Goal: Task Accomplishment & Management: Use online tool/utility

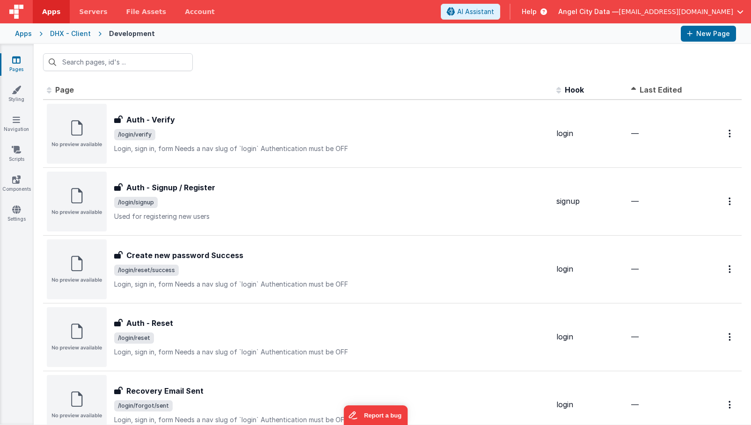
click at [23, 37] on div "Apps" at bounding box center [23, 33] width 17 height 9
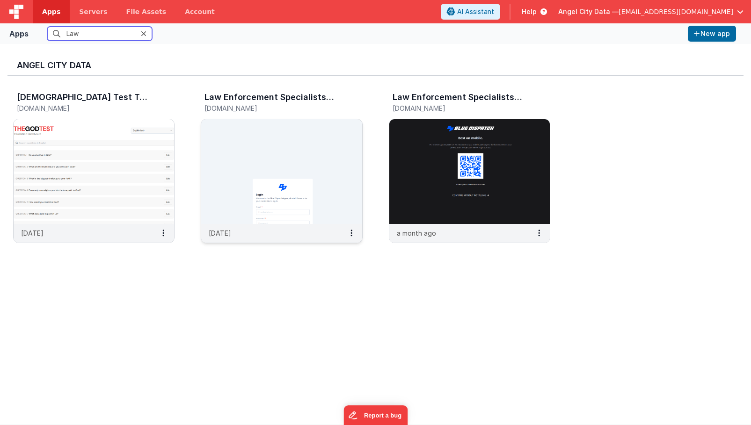
type input "Law"
click at [240, 205] on img at bounding box center [281, 171] width 160 height 105
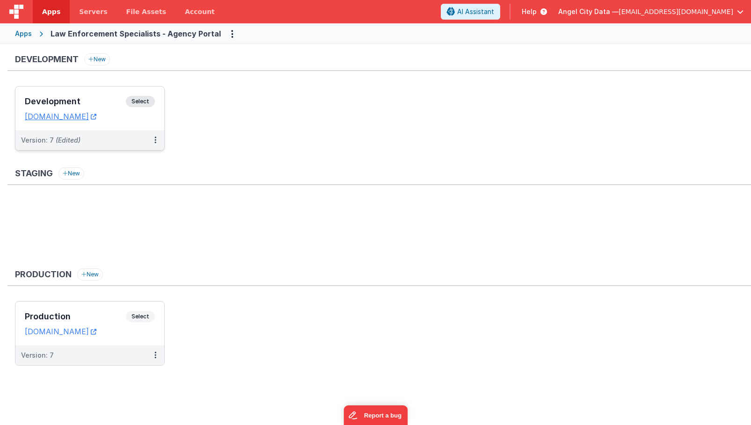
click at [93, 95] on div "Development Select URLs [DOMAIN_NAME]" at bounding box center [89, 109] width 149 height 44
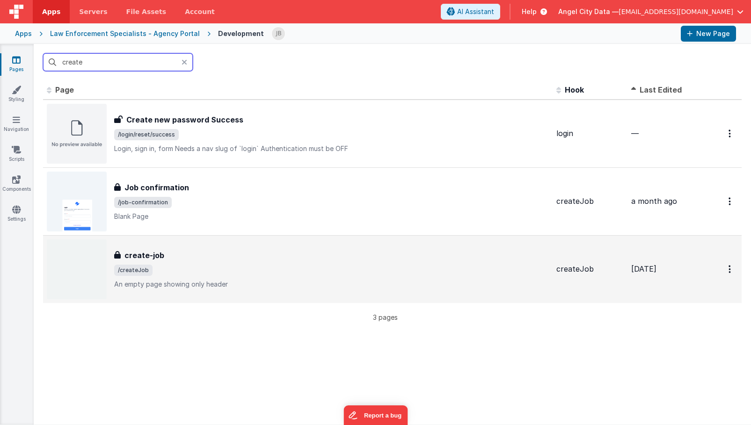
type input "create"
click at [155, 244] on div "create-job create-job /createJob An empty page showing only header" at bounding box center [298, 270] width 502 height 60
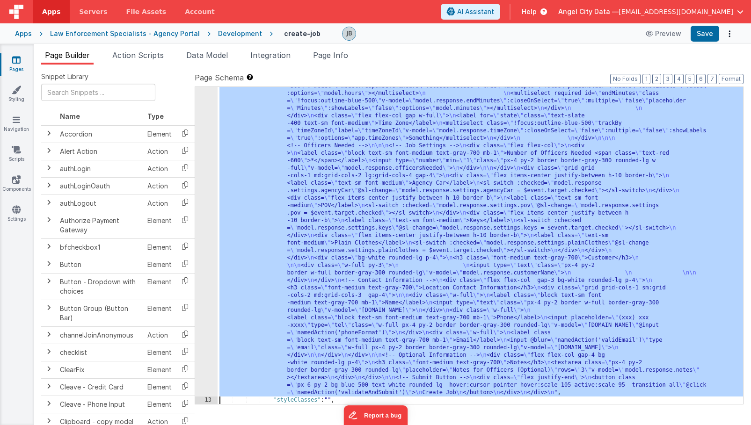
scroll to position [731, 0]
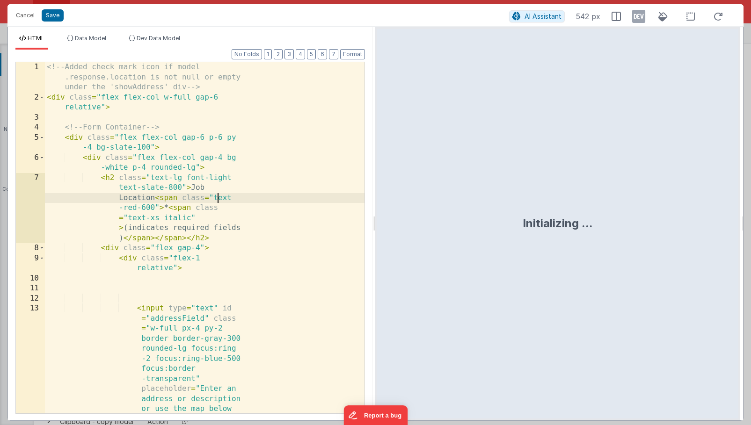
click at [219, 198] on div "<!-- Added check mark icon if model .response.location is not null or empty und…" at bounding box center [205, 383] width 320 height 643
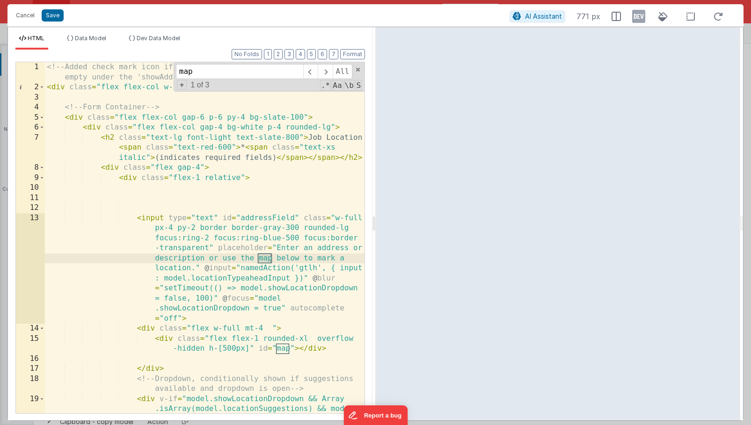
type input "map"
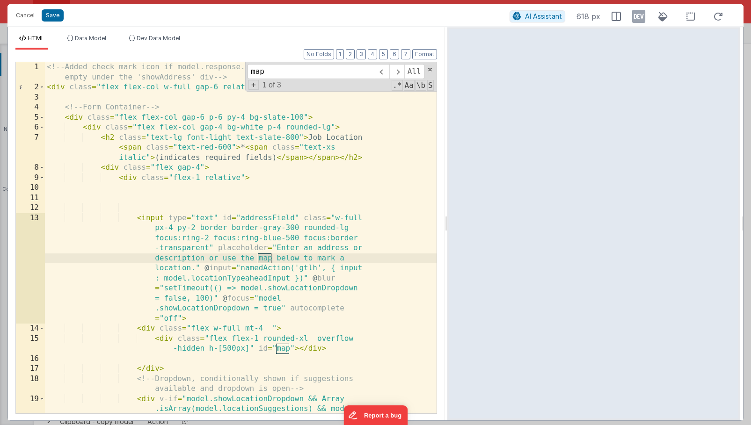
drag, startPoint x: 372, startPoint y: 208, endPoint x: 447, endPoint y: 209, distance: 74.9
click at [445, 209] on html "Cancel Save AI Assistant 618 px HTML Data Model Dev Data Model Format 7 6 5 4 3…" at bounding box center [375, 212] width 751 height 425
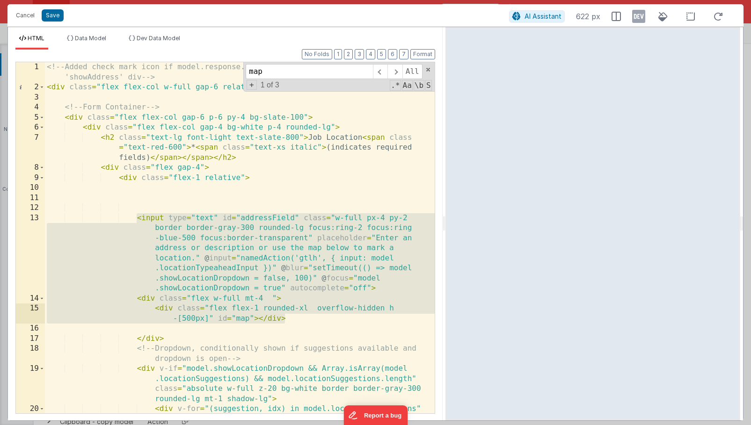
drag, startPoint x: 138, startPoint y: 219, endPoint x: 323, endPoint y: 319, distance: 210.8
click at [323, 319] on div "<!-- Added check mark icon if model.response.location is not null or empty unde…" at bounding box center [240, 263] width 390 height 402
click at [32, 17] on button "Cancel" at bounding box center [25, 15] width 28 height 13
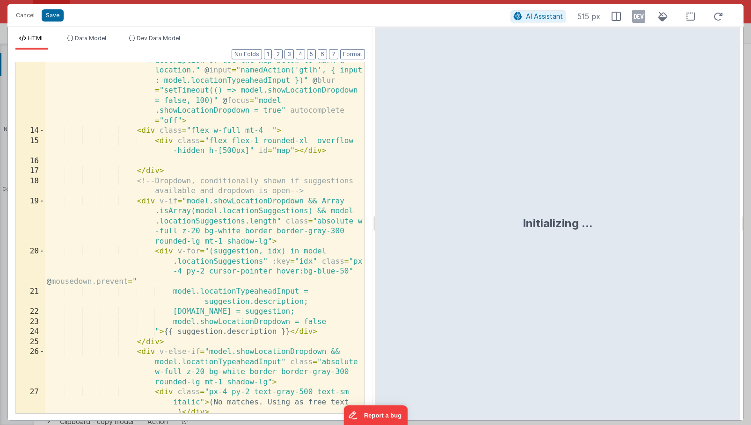
scroll to position [198, 0]
click at [184, 178] on div "< input type = "text" id = "addressField" class = "w-full px-4 py-2 border bord…" at bounding box center [205, 261] width 320 height 492
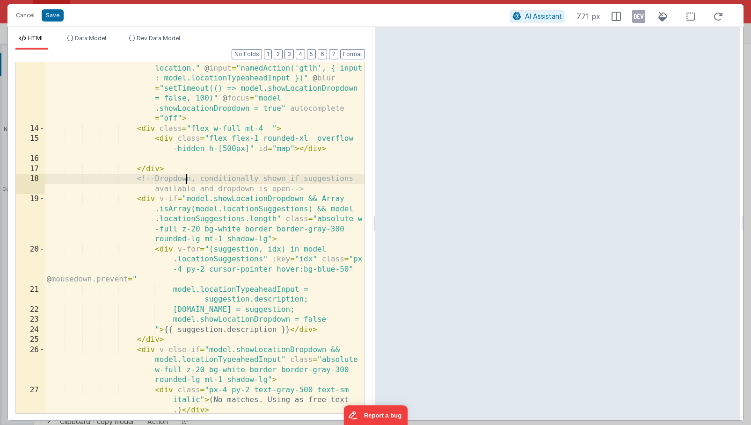
click at [235, 199] on div "< input type = "text" id = "addressField" class = "w-full px-4 py-2 border bord…" at bounding box center [205, 259] width 320 height 492
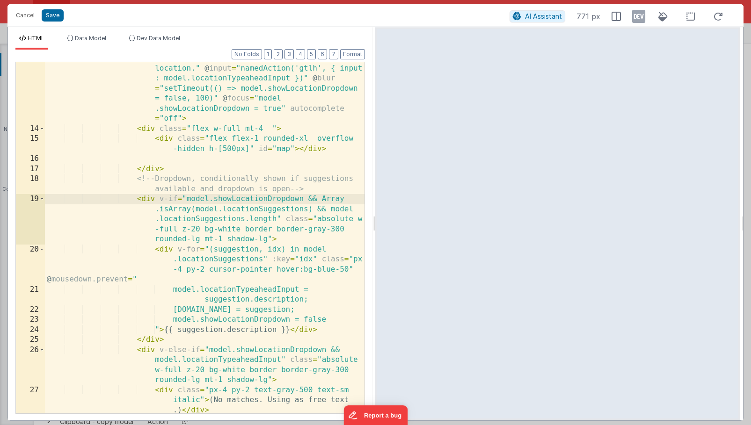
click at [143, 197] on div "< input type = "text" id = "addressField" class = "w-full px-4 py-2 border bord…" at bounding box center [205, 259] width 320 height 492
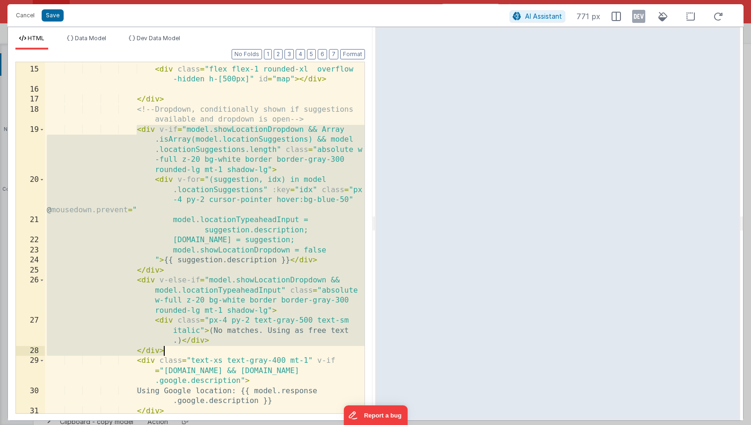
scroll to position [276, 0]
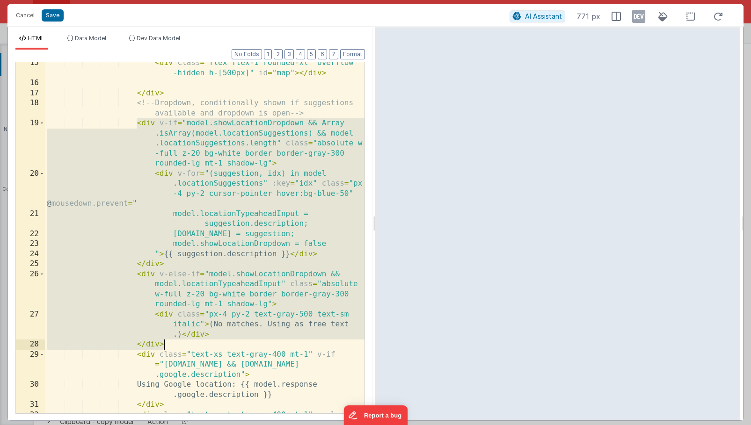
drag, startPoint x: 136, startPoint y: 198, endPoint x: 230, endPoint y: 346, distance: 175.2
click at [230, 346] on div "< div class = "flex flex-1 rounded-xl overflow -hidden h-[500px]" id = "map" > …" at bounding box center [205, 259] width 320 height 402
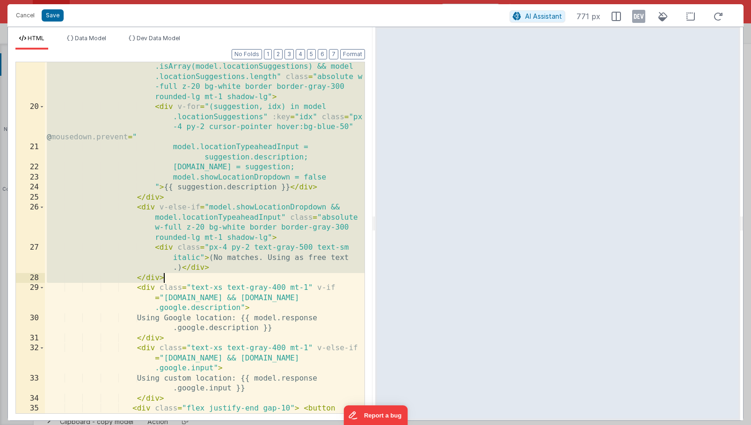
scroll to position [341, 0]
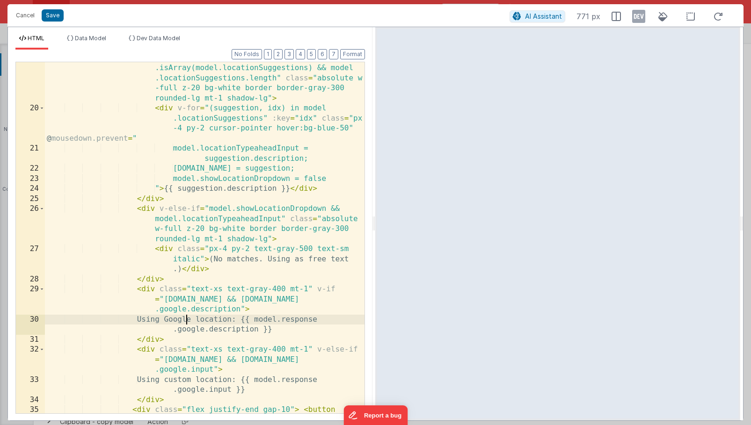
click at [186, 320] on div "< div v-if = "model.showLocationDropdown && Array .isArray(model.locationSugges…" at bounding box center [205, 289] width 320 height 472
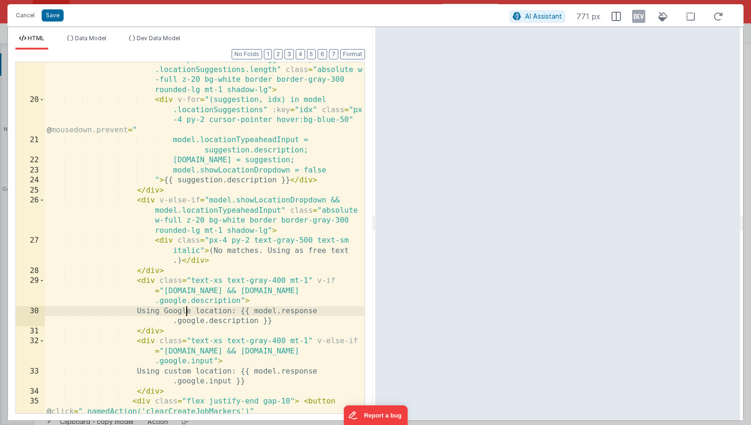
scroll to position [347, 0]
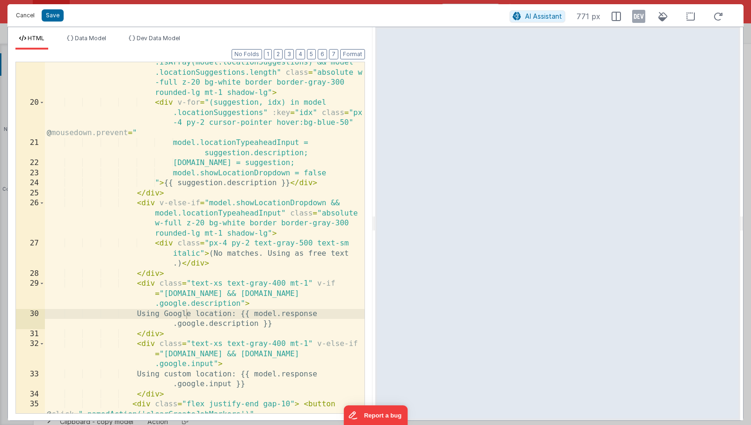
click at [22, 18] on button "Cancel" at bounding box center [25, 15] width 28 height 13
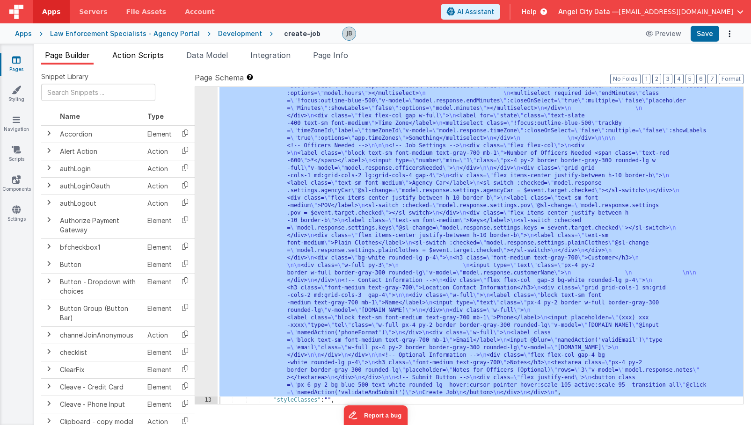
click at [156, 56] on span "Action Scripts" at bounding box center [137, 55] width 51 height 9
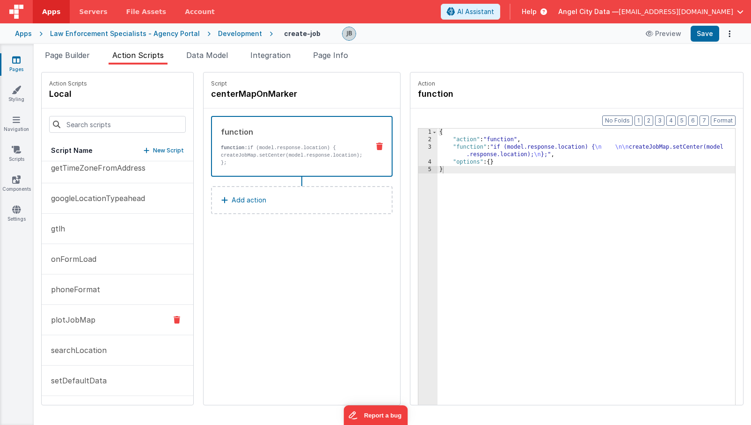
scroll to position [0, 0]
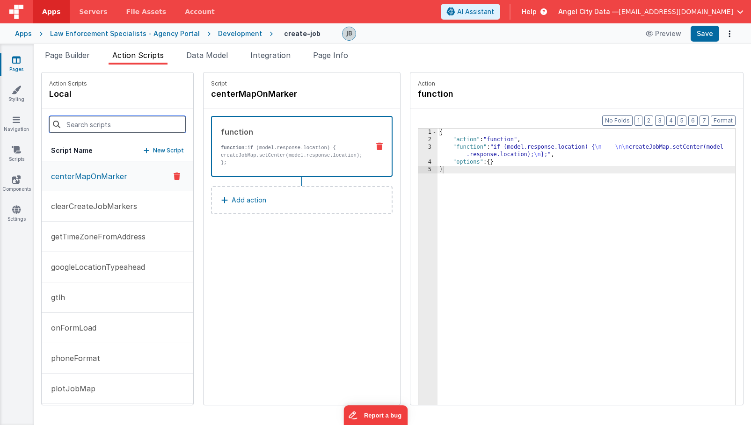
click at [96, 128] on input at bounding box center [117, 124] width 137 height 17
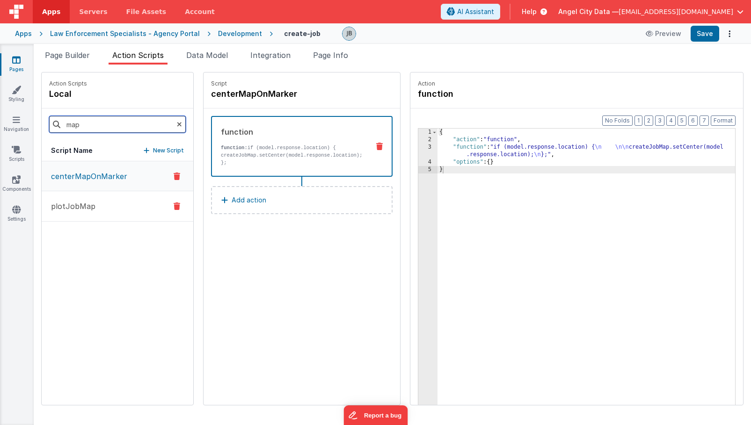
type input "map"
click at [80, 201] on p "plotJobMap" at bounding box center [70, 206] width 50 height 11
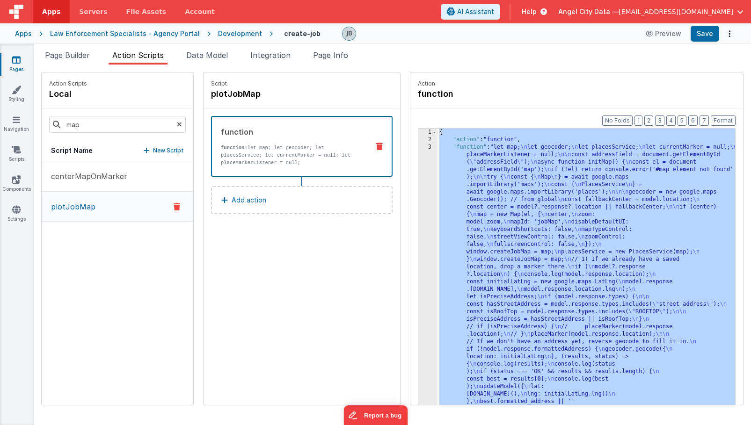
scroll to position [578, 0]
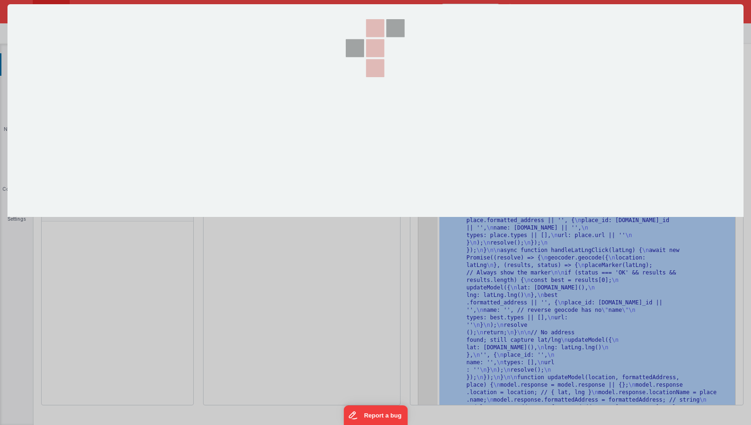
click at [396, 160] on div at bounding box center [375, 212] width 751 height 425
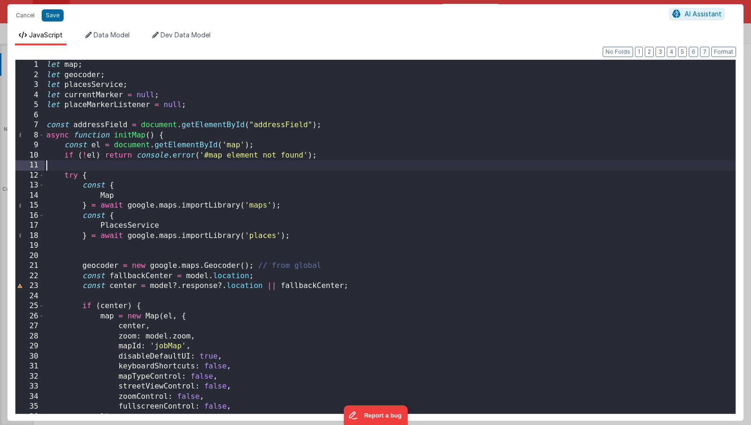
scroll to position [0, 0]
click at [326, 168] on div "let map ; let geocoder ; let placesService ; let currentMarker = null ; let pla…" at bounding box center [389, 247] width 691 height 374
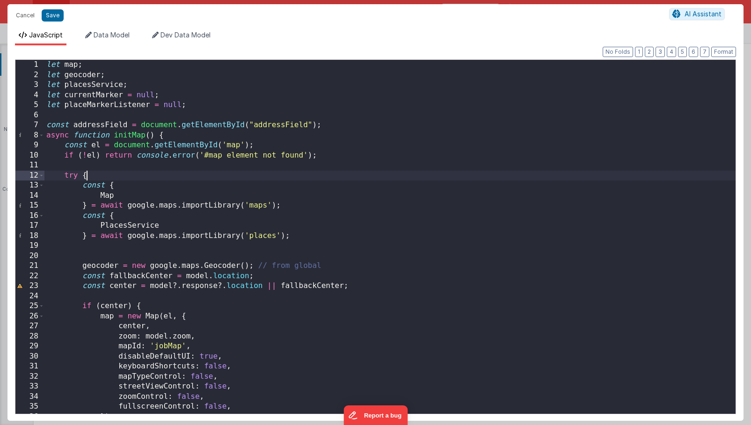
click at [191, 173] on div "let map ; let geocoder ; let placesService ; let currentMarker = null ; let pla…" at bounding box center [389, 247] width 691 height 374
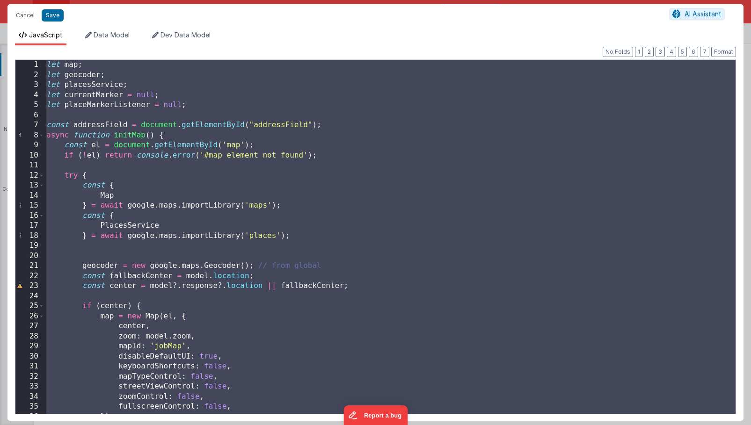
click at [183, 175] on div "let map ; let geocoder ; let placesService ; let currentMarker = null ; let pla…" at bounding box center [389, 247] width 691 height 374
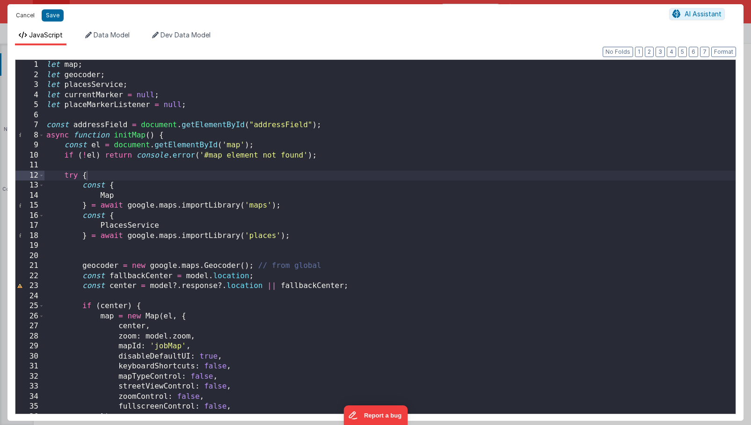
click at [29, 9] on button "Cancel" at bounding box center [25, 15] width 28 height 13
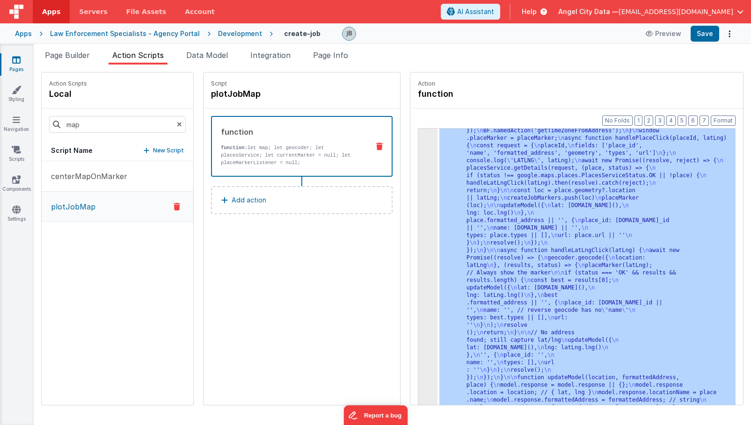
click at [19, 200] on div "Pages Styling Navigation Scripts Components Settings" at bounding box center [17, 234] width 34 height 381
click at [17, 205] on icon at bounding box center [16, 209] width 8 height 9
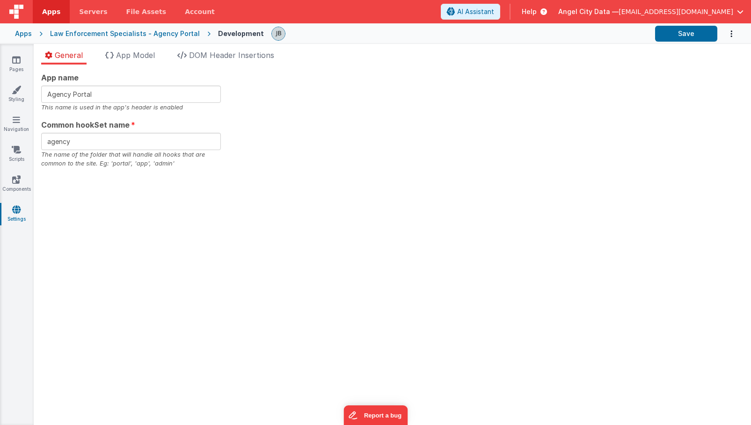
click at [219, 47] on div "General App Model DOM Header Insertions App name Agency Portal This name is use…" at bounding box center [392, 234] width 717 height 381
click at [210, 58] on span "DOM Header Insertions" at bounding box center [231, 55] width 85 height 9
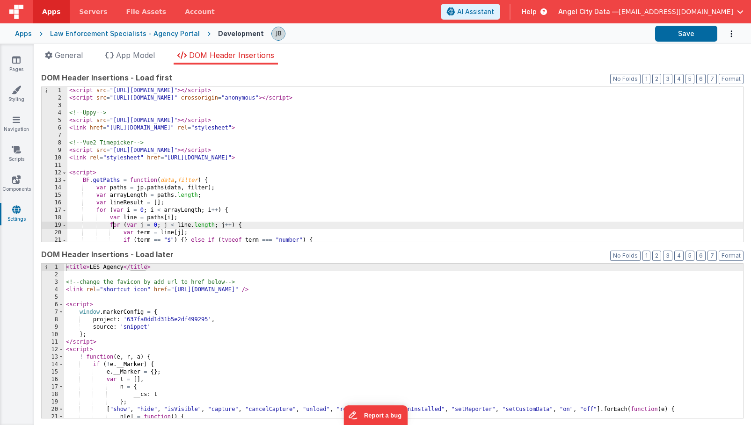
click at [112, 224] on div "< script src = "[URL][DOMAIN_NAME]" > </ script > < script src = "[URL][DOMAIN_…" at bounding box center [405, 172] width 676 height 170
click at [97, 182] on div "< script src = "[URL][DOMAIN_NAME]" > </ script > < script src = "[URL][DOMAIN_…" at bounding box center [405, 172] width 676 height 170
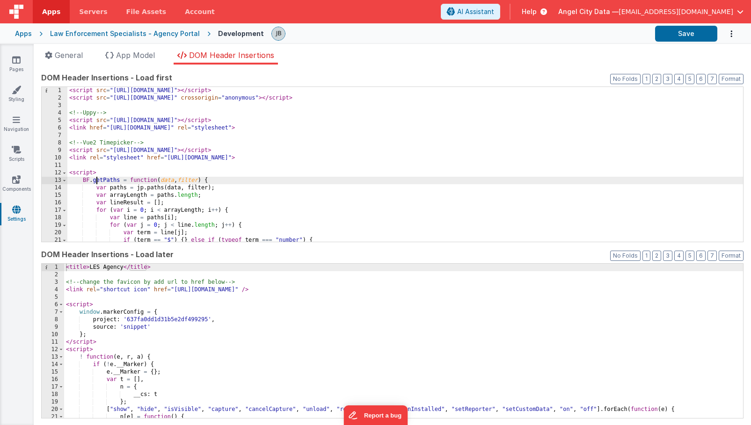
scroll to position [22, 0]
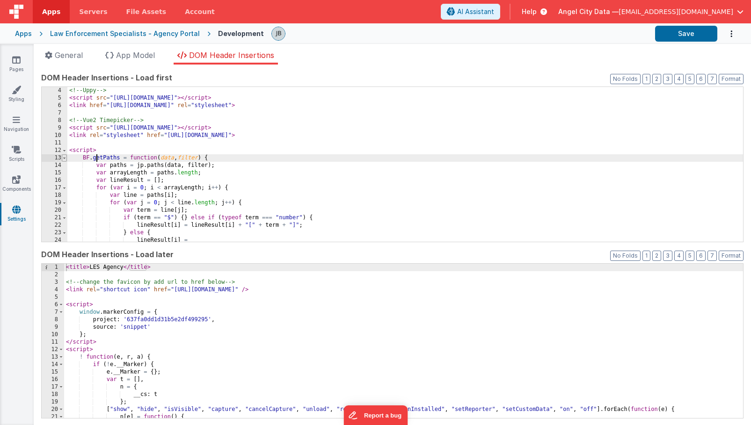
click at [66, 160] on span at bounding box center [64, 157] width 5 height 7
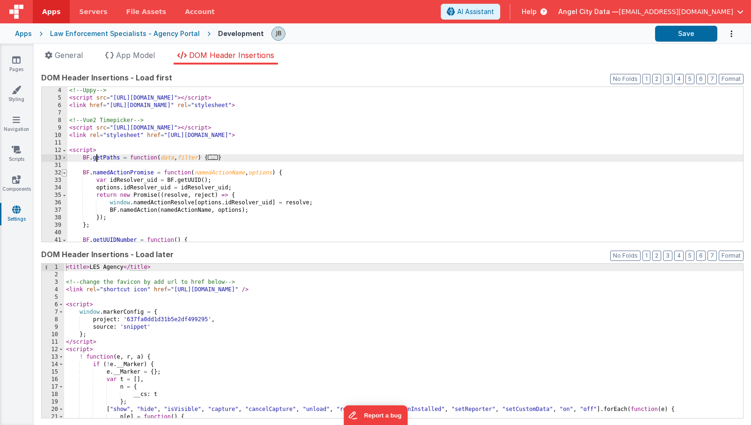
click at [66, 175] on span at bounding box center [64, 172] width 5 height 7
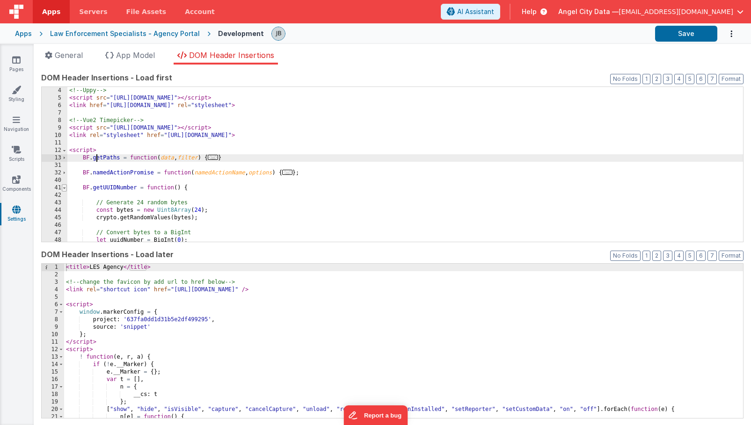
click at [63, 187] on span at bounding box center [64, 187] width 5 height 7
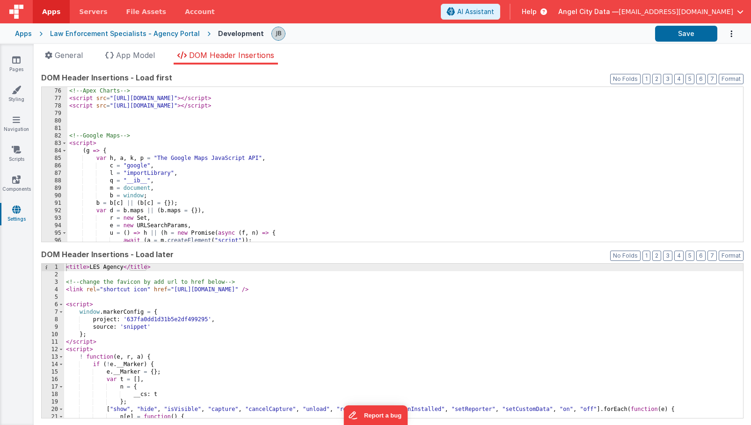
scroll to position [279, 0]
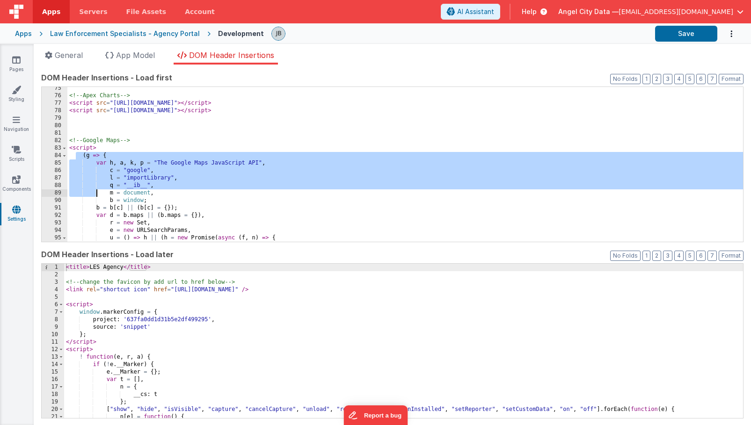
drag, startPoint x: 77, startPoint y: 157, endPoint x: 95, endPoint y: 195, distance: 42.3
click at [95, 195] on div "<!-- Apex Charts --> < script src = "[URL][DOMAIN_NAME]" > </ script > < script…" at bounding box center [405, 170] width 676 height 170
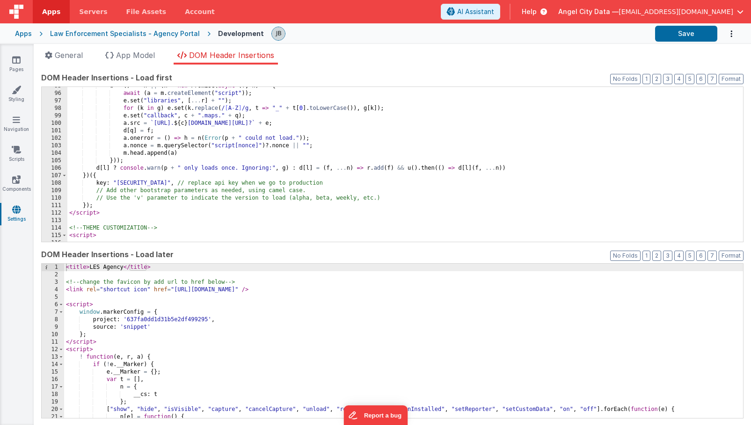
scroll to position [438, 0]
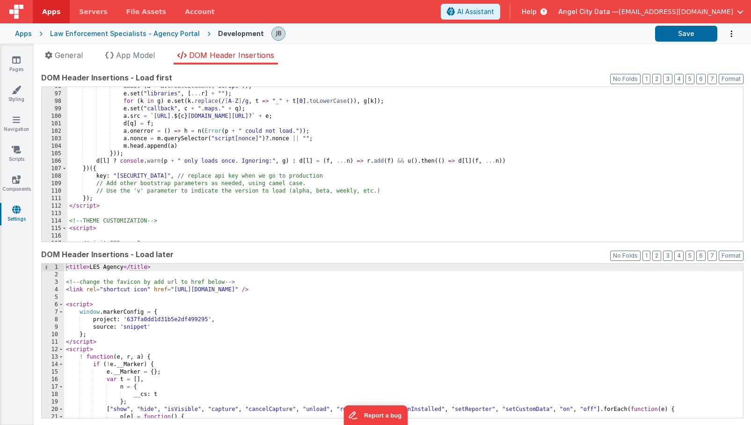
click at [110, 196] on div "await ( a = m . createElement ( "script" )) ; e . set ( "libraries" , [ ... r ]…" at bounding box center [405, 168] width 676 height 170
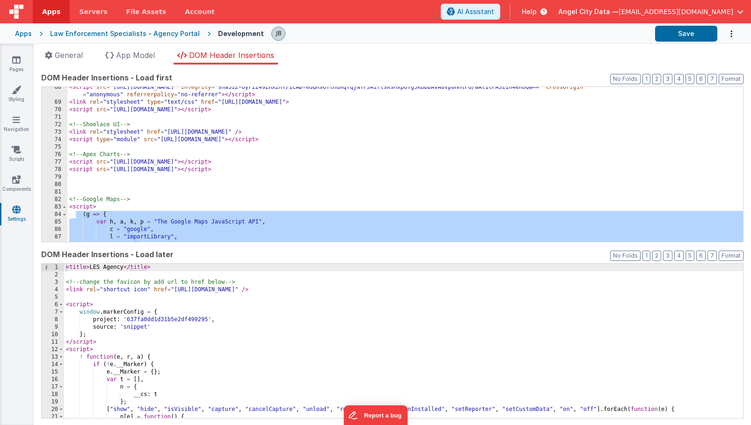
scroll to position [223, 0]
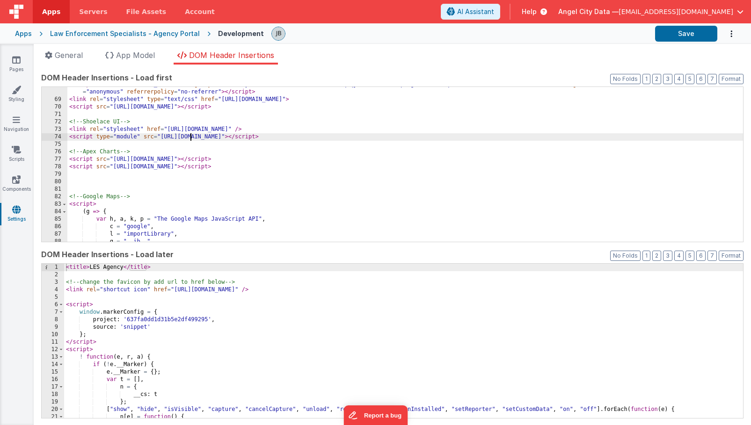
click at [191, 138] on div "< script src = "[URL][DOMAIN_NAME]" integrity = "sha512-OyrI249ZRX2hY/1CAD+edQR…" at bounding box center [405, 169] width 676 height 177
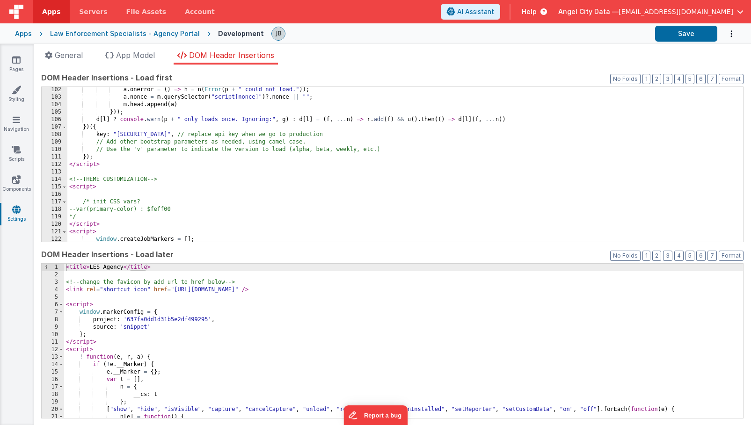
scroll to position [478, 0]
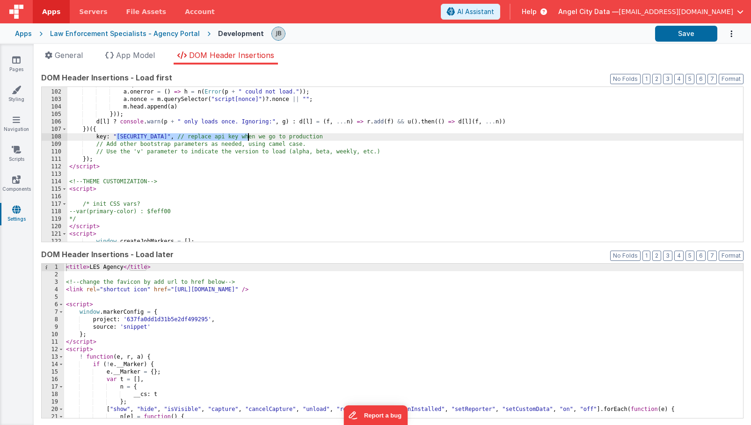
drag, startPoint x: 116, startPoint y: 138, endPoint x: 247, endPoint y: 134, distance: 130.6
click at [247, 134] on div "d [ q ] = f ; a . onerror = ( ) => h = n ( Error ( p + " could not load." )) ; …" at bounding box center [405, 166] width 676 height 170
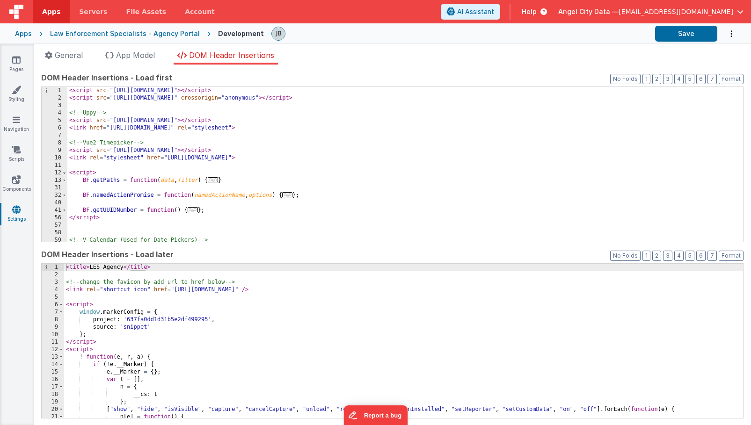
scroll to position [0, 0]
click at [18, 147] on icon at bounding box center [16, 149] width 9 height 9
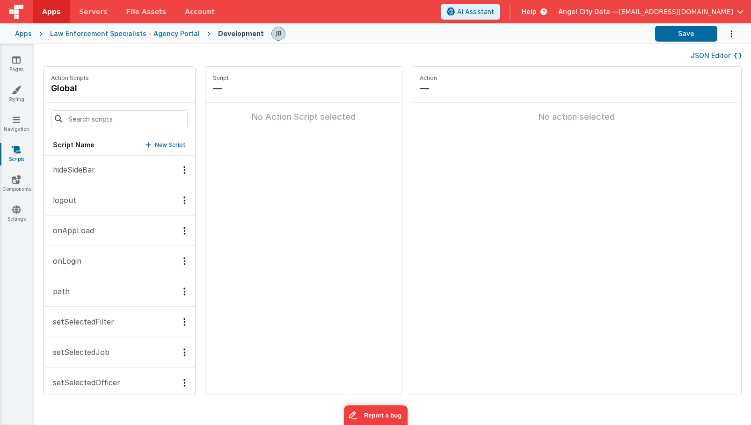
scroll to position [173, 0]
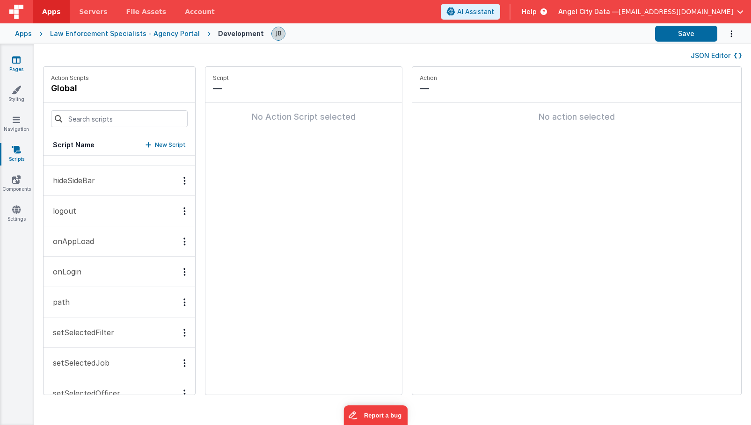
click at [18, 61] on icon at bounding box center [16, 59] width 8 height 9
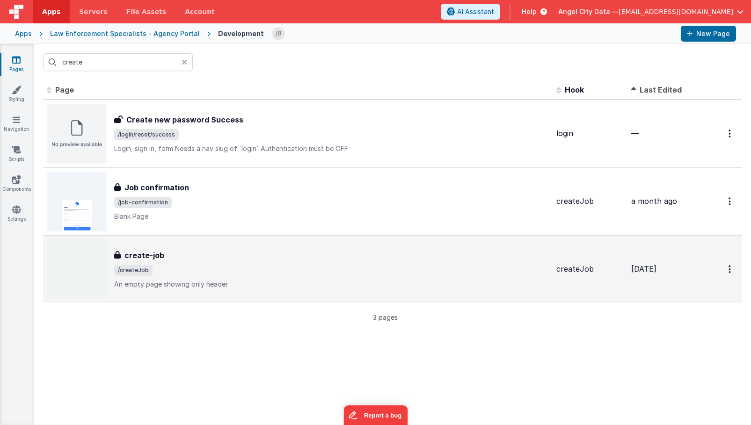
click at [133, 251] on h3 "create-job" at bounding box center [144, 255] width 40 height 11
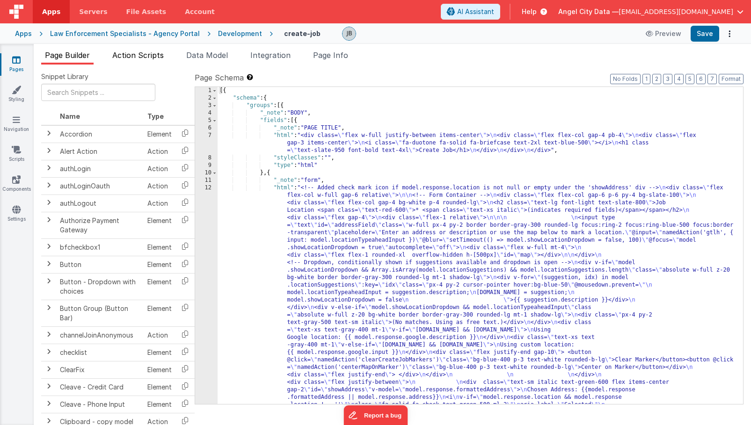
click at [141, 62] on li "Action Scripts" at bounding box center [138, 57] width 59 height 15
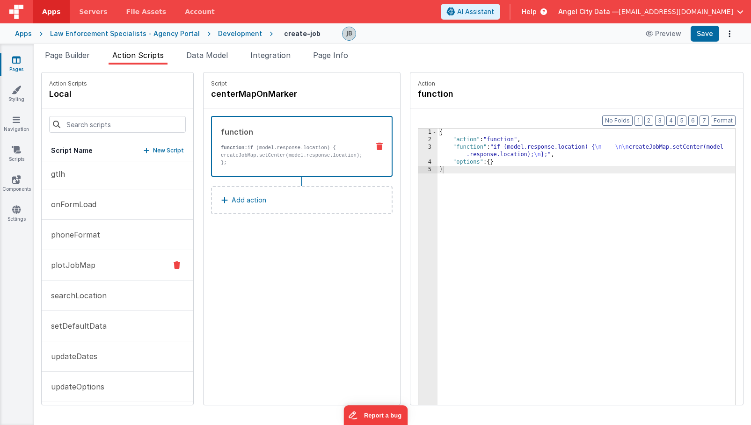
click at [101, 269] on button "plotJobMap" at bounding box center [118, 265] width 152 height 30
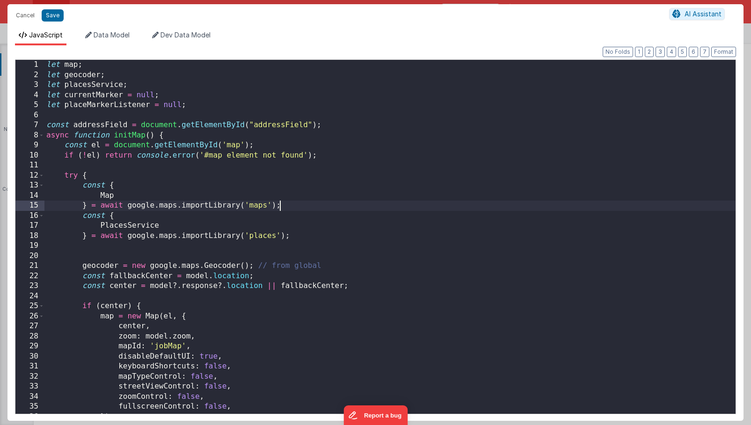
scroll to position [578, 0]
click at [313, 153] on div "let map ; let geocoder ; let placesService ; let currentMarker = null ; let pla…" at bounding box center [389, 247] width 691 height 374
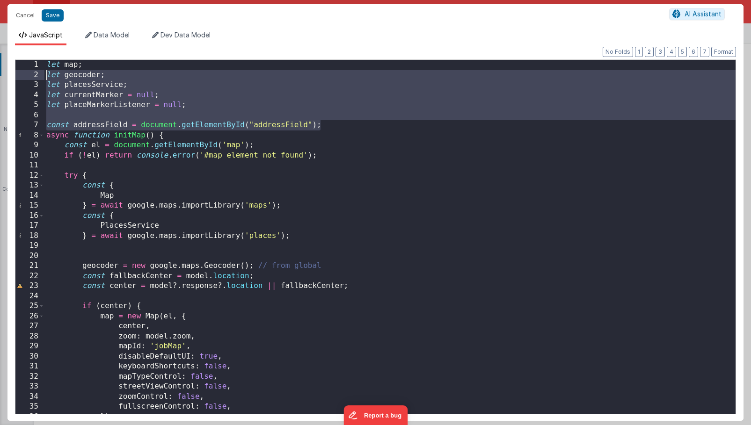
drag, startPoint x: 326, startPoint y: 126, endPoint x: 48, endPoint y: 72, distance: 283.6
click at [48, 72] on div "let map ; let geocoder ; let placesService ; let currentMarker = null ; let pla…" at bounding box center [389, 247] width 691 height 374
click at [315, 189] on div "let map ; let geocoder ; let placesService ; let currentMarker = null ; let pla…" at bounding box center [389, 247] width 691 height 374
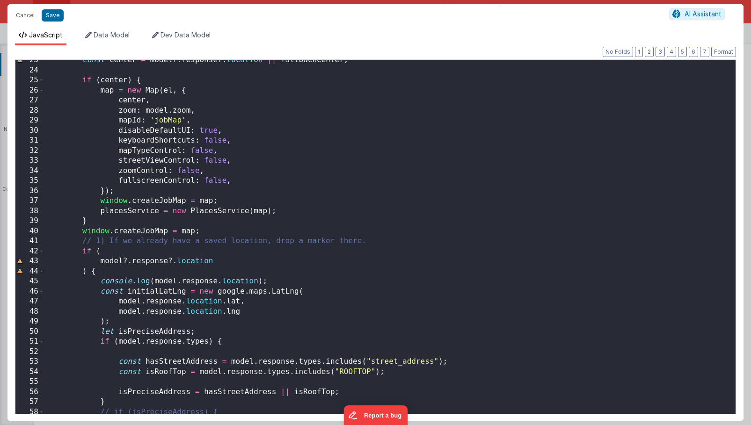
scroll to position [191, 0]
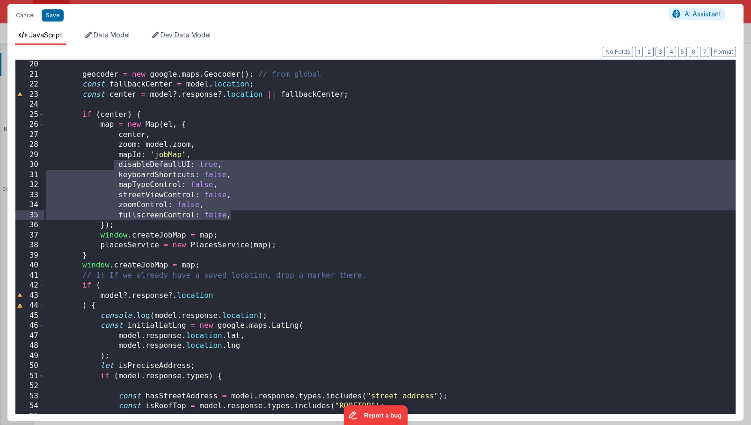
drag, startPoint x: 114, startPoint y: 164, endPoint x: 262, endPoint y: 216, distance: 156.3
click at [262, 216] on div "geocoder = new google . maps . Geocoder ( ) ; // from global const fallbackCent…" at bounding box center [389, 246] width 691 height 374
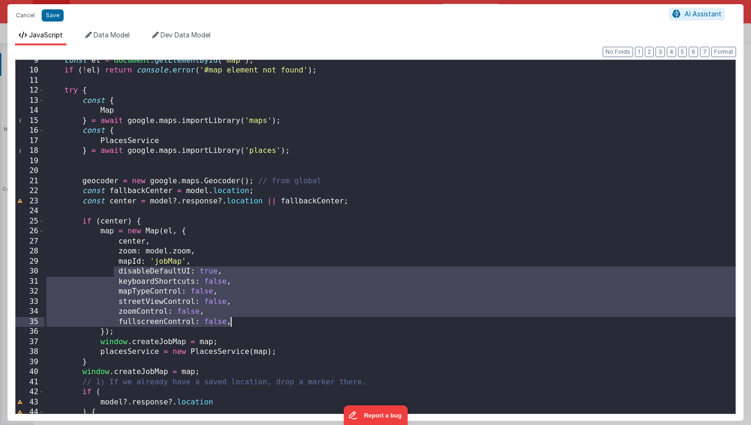
scroll to position [77, 0]
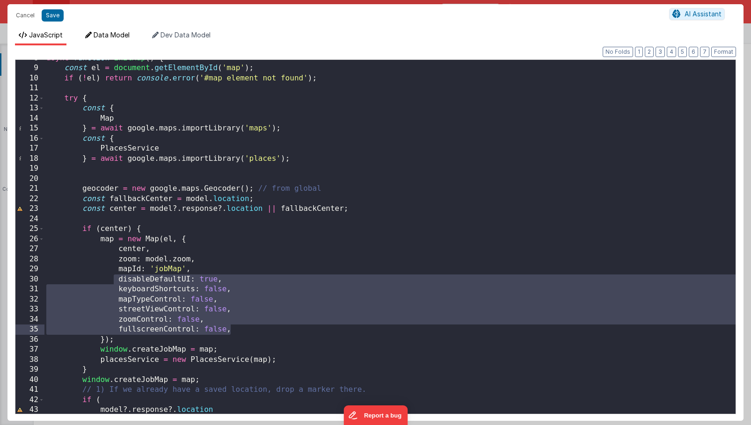
click at [116, 34] on span "Data Model" at bounding box center [112, 35] width 36 height 8
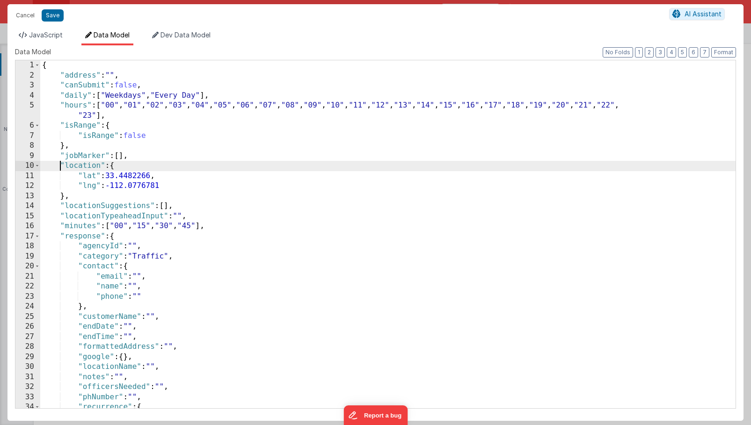
scroll to position [0, 0]
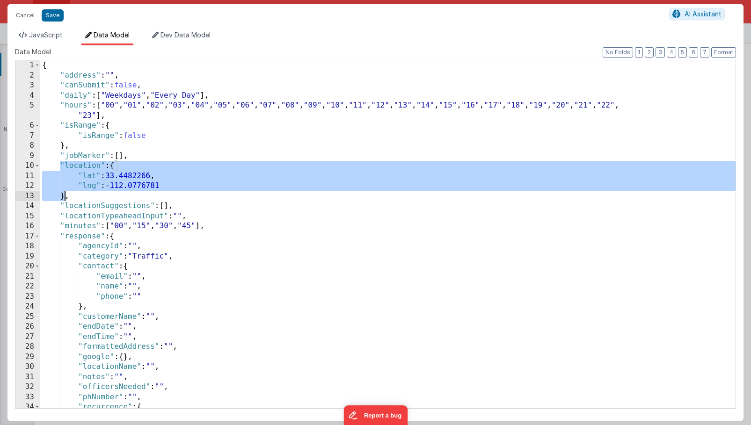
drag, startPoint x: 59, startPoint y: 168, endPoint x: 63, endPoint y: 195, distance: 27.0
click at [63, 195] on div "{ "address" : "" , "canSubmit" : false , "daily" : [ "Weekdays" , "Every Day" ]…" at bounding box center [387, 244] width 695 height 368
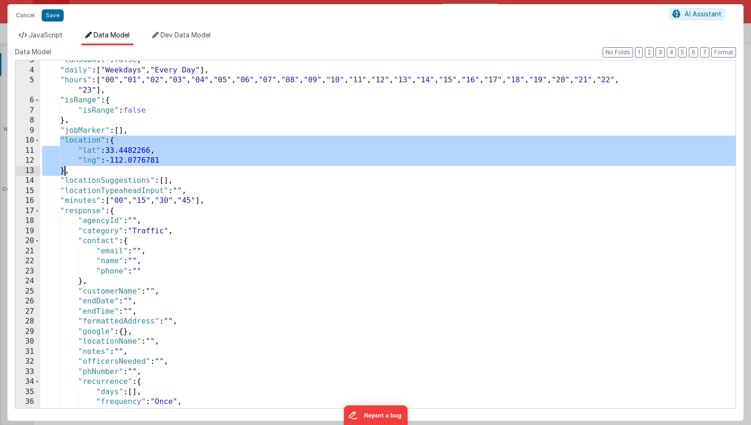
scroll to position [41, 0]
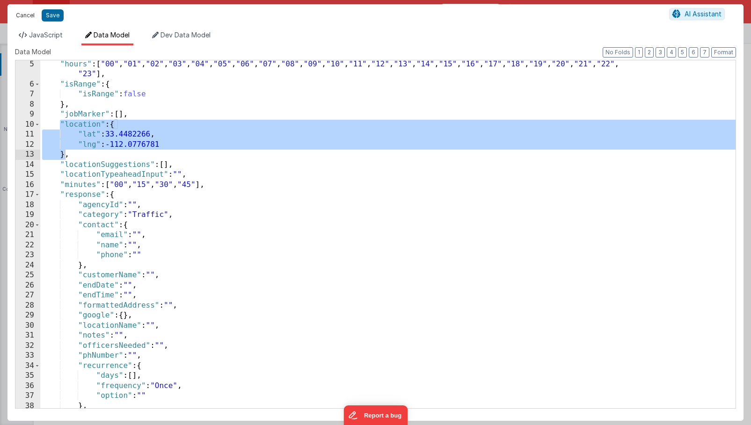
click at [27, 19] on button "Cancel" at bounding box center [25, 15] width 28 height 13
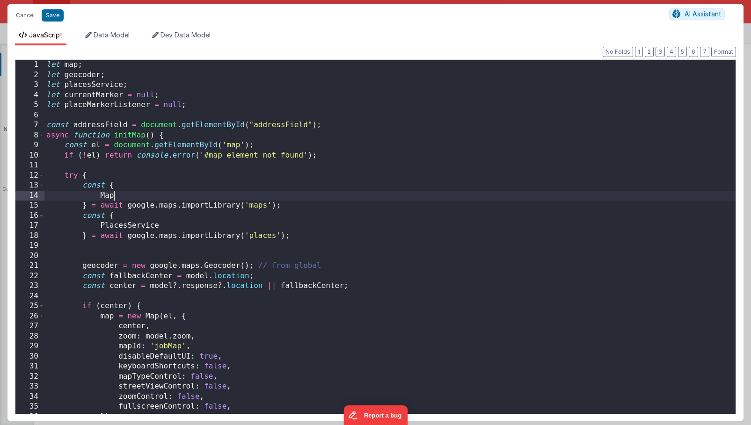
click at [408, 185] on div "let map ; let geocoder ; let placesService ; let currentMarker = null ; let pla…" at bounding box center [389, 247] width 691 height 374
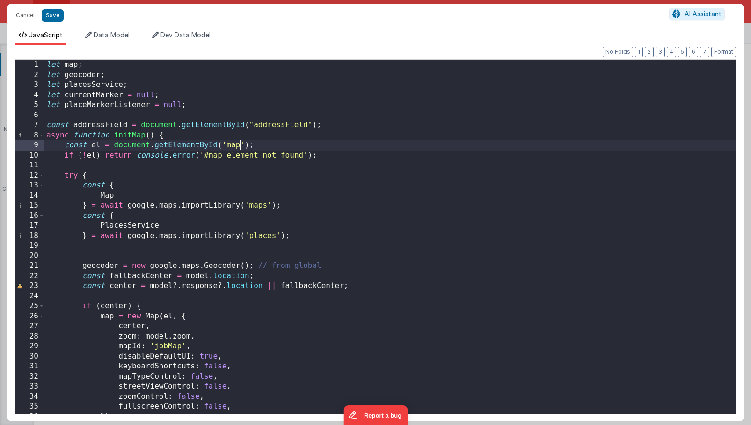
click at [240, 142] on div "let map ; let geocoder ; let placesService ; let currentMarker = null ; let pla…" at bounding box center [389, 247] width 691 height 374
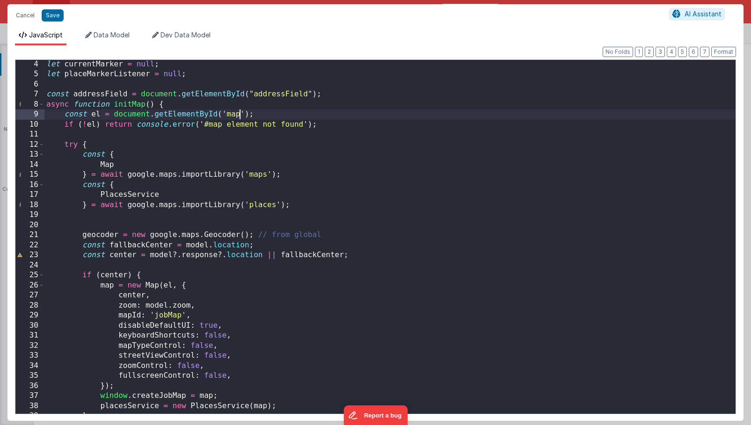
scroll to position [39, 0]
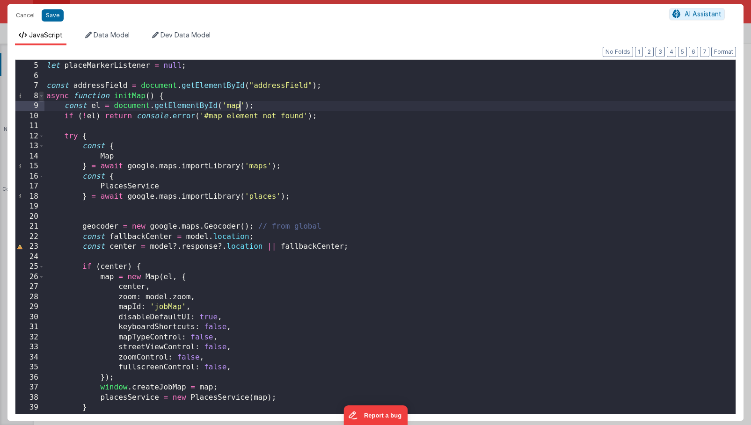
click at [43, 98] on span at bounding box center [41, 96] width 5 height 10
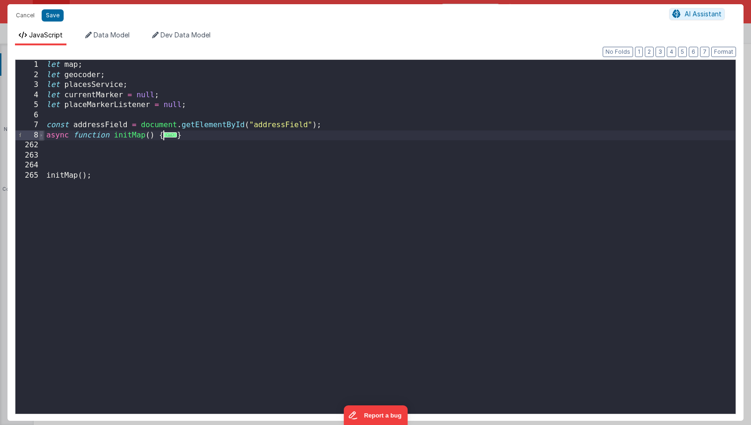
click at [41, 137] on span at bounding box center [41, 136] width 5 height 10
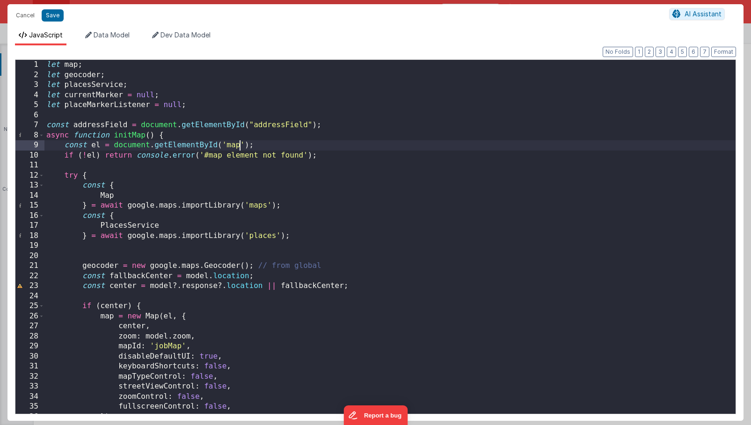
click at [218, 207] on div "let map ; let geocoder ; let placesService ; let currentMarker = null ; let pla…" at bounding box center [389, 247] width 691 height 374
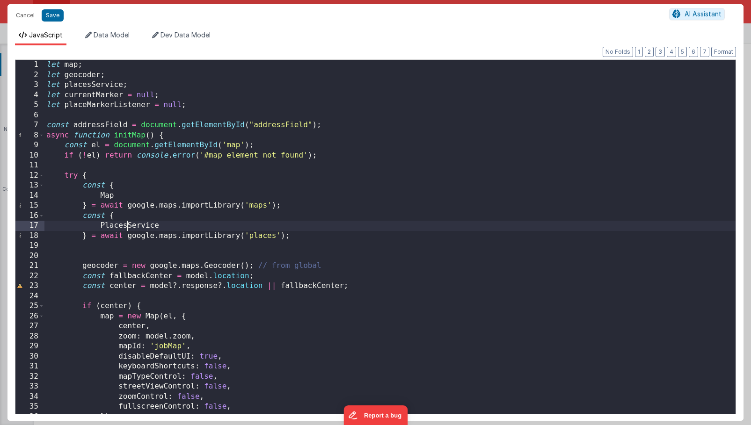
click at [126, 224] on div "let map ; let geocoder ; let placesService ; let currentMarker = null ; let pla…" at bounding box center [389, 247] width 691 height 374
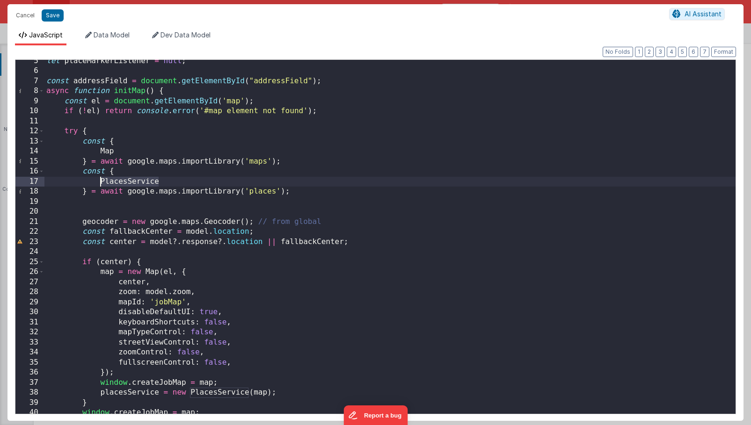
scroll to position [52, 0]
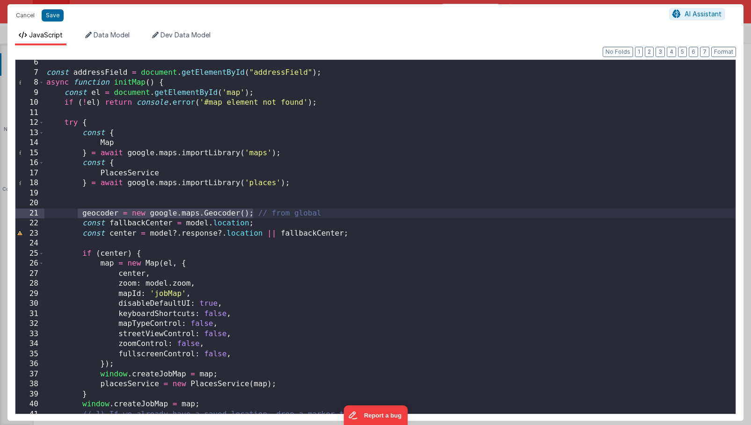
drag, startPoint x: 80, startPoint y: 214, endPoint x: 253, endPoint y: 213, distance: 173.1
click at [253, 213] on div "const addressField = document . getElementById ( "addressField" ) ; async funct…" at bounding box center [389, 245] width 691 height 374
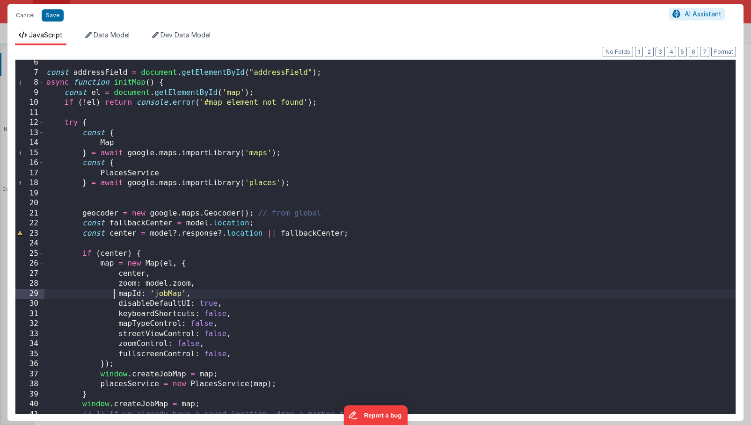
click at [115, 294] on div "const addressField = document . getElementById ( "addressField" ) ; async funct…" at bounding box center [389, 245] width 691 height 374
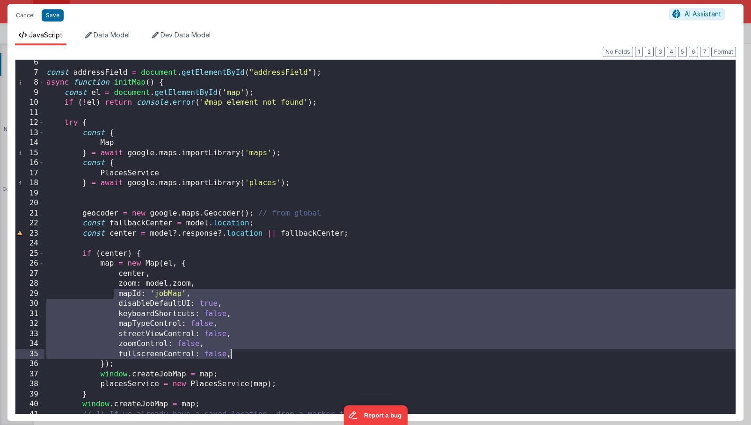
drag, startPoint x: 115, startPoint y: 297, endPoint x: 243, endPoint y: 352, distance: 139.4
click at [243, 352] on div "const addressField = document . getElementById ( "addressField" ) ; async funct…" at bounding box center [389, 245] width 691 height 374
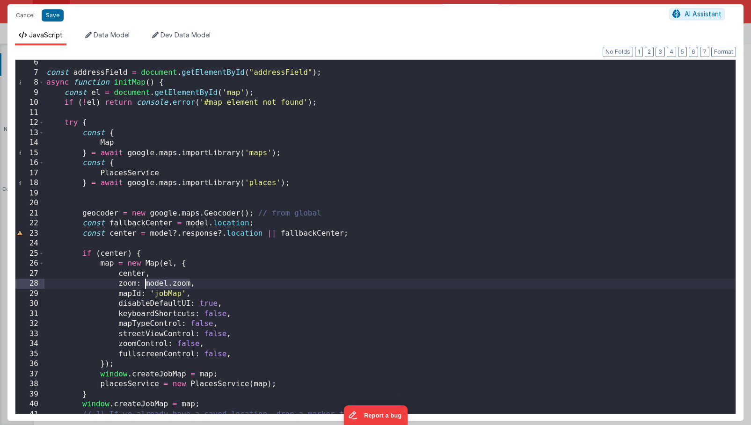
drag, startPoint x: 189, startPoint y: 285, endPoint x: 146, endPoint y: 286, distance: 43.1
click at [146, 286] on div "const addressField = document . getElementById ( "addressField" ) ; async funct…" at bounding box center [389, 245] width 691 height 374
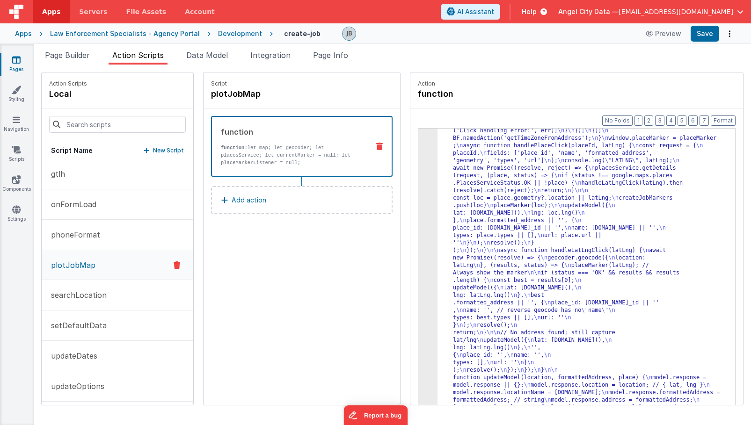
scroll to position [548, 0]
click at [221, 58] on span "Data Model" at bounding box center [207, 55] width 42 height 9
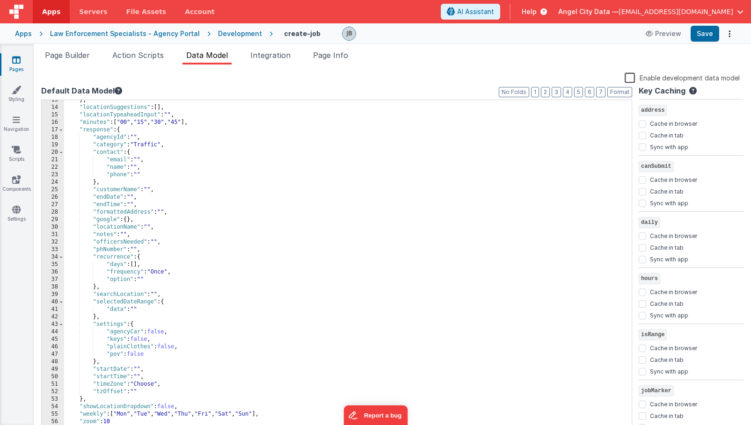
scroll to position [94, 0]
click at [127, 53] on span "Action Scripts" at bounding box center [137, 55] width 51 height 9
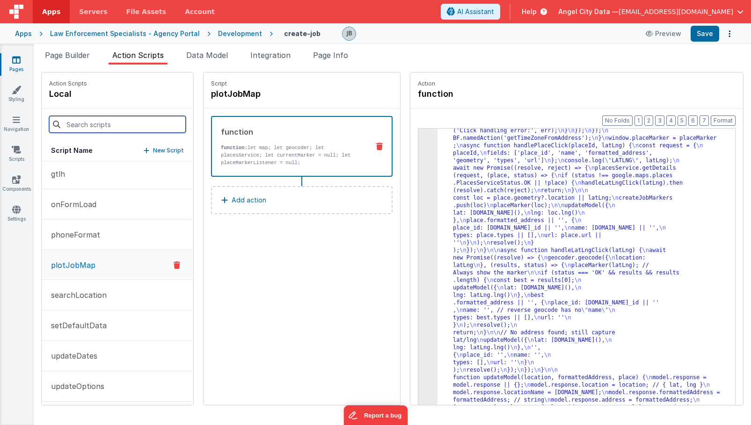
click at [131, 121] on input at bounding box center [117, 124] width 137 height 17
type input "c"
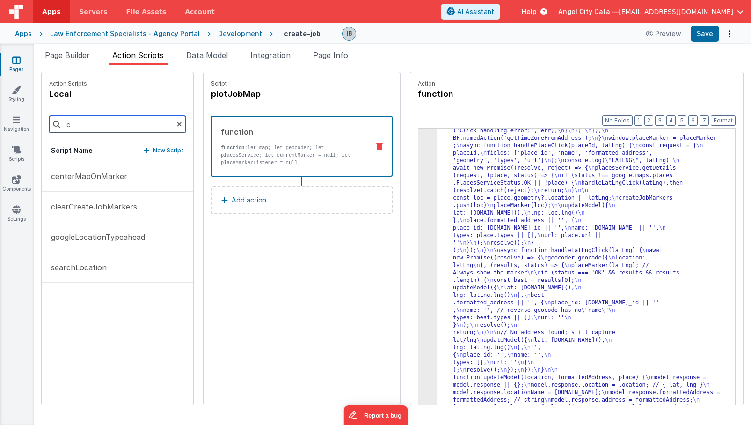
scroll to position [0, 0]
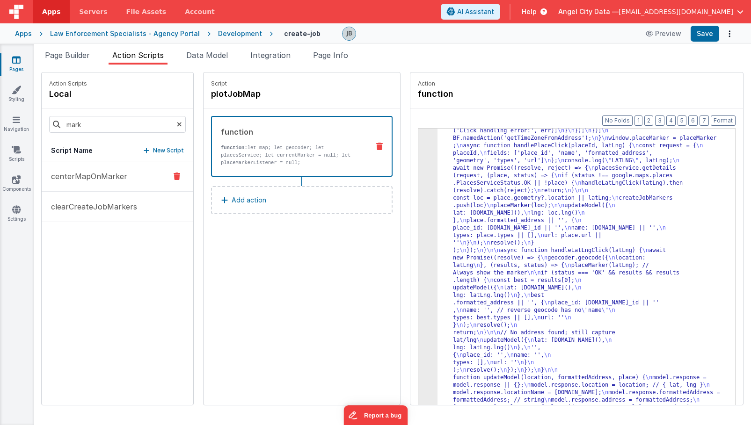
click at [123, 174] on p "centerMapOnMarker" at bounding box center [86, 176] width 82 height 11
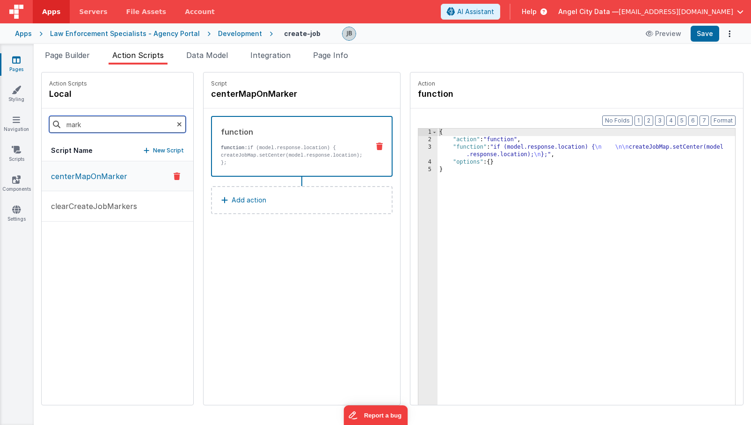
click at [87, 118] on input "mark" at bounding box center [117, 124] width 137 height 17
type input "p"
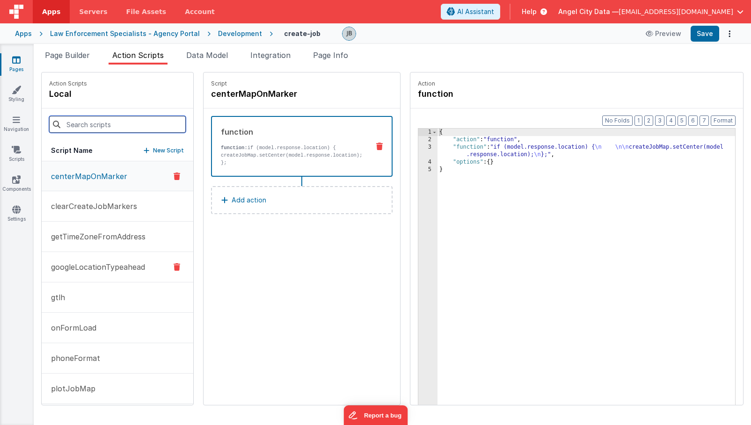
scroll to position [11, 0]
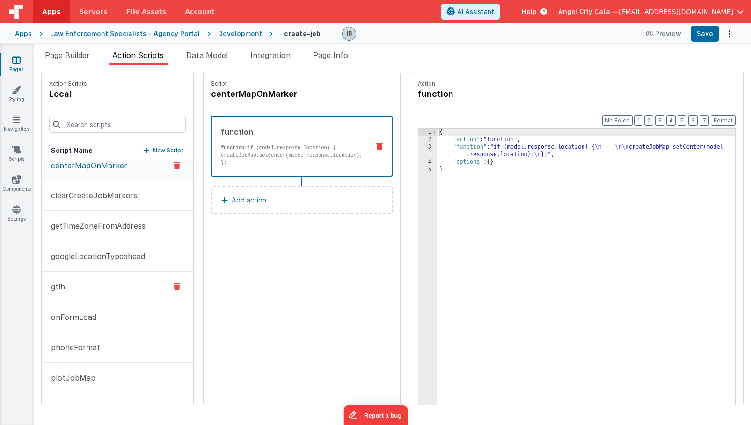
click at [90, 280] on button "gtlh" at bounding box center [118, 287] width 152 height 30
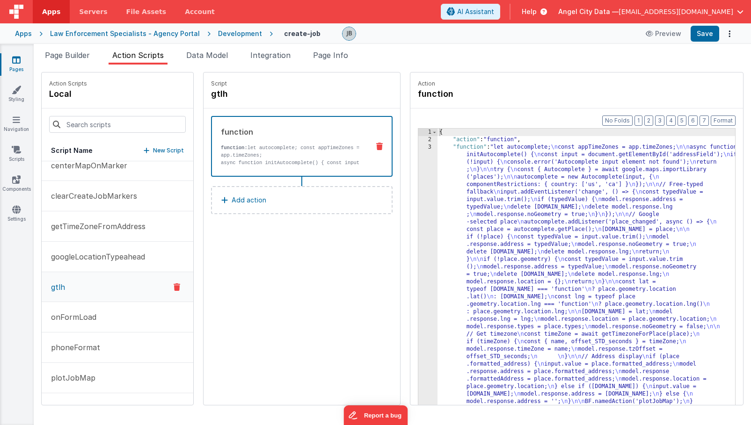
click at [418, 197] on div "3" at bounding box center [427, 353] width 19 height 419
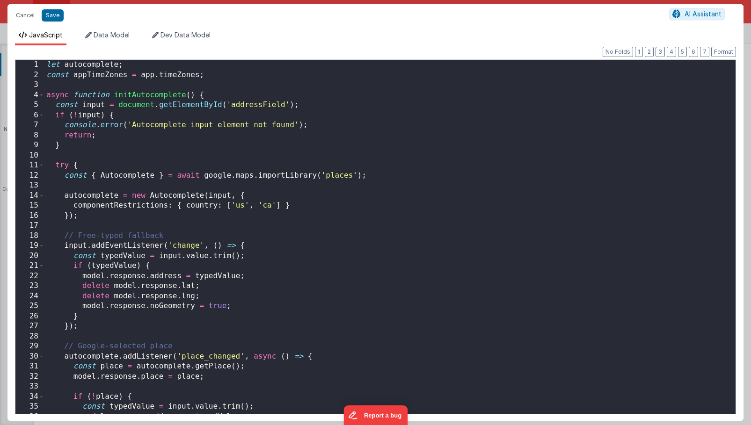
click at [407, 197] on div "Cancel Save AI Assistant JavaScript Data Model Dev Data Model Format 7 6 5 4 3 …" at bounding box center [375, 212] width 751 height 425
click at [390, 202] on div "let autocomplete ; const appTimeZones = app . timeZones ; async function initAu…" at bounding box center [389, 247] width 691 height 374
click at [131, 179] on div "let autocomplete ; const appTimeZones = app . timeZones ; async function initAu…" at bounding box center [389, 247] width 691 height 374
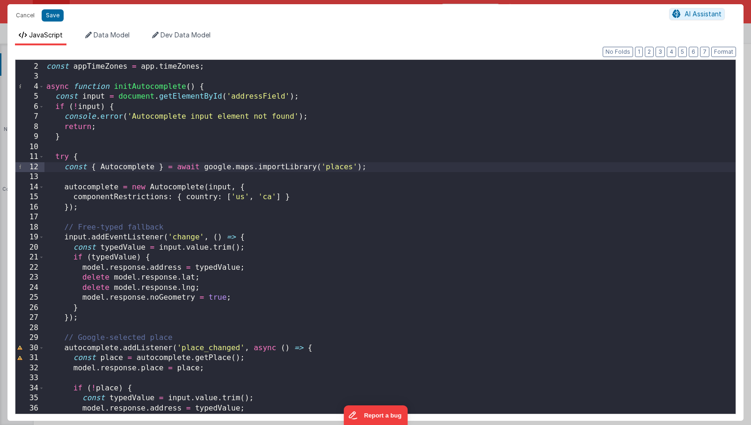
click at [121, 167] on div "let autocomplete ; const appTimeZones = app . timeZones ; async function initAu…" at bounding box center [389, 238] width 691 height 374
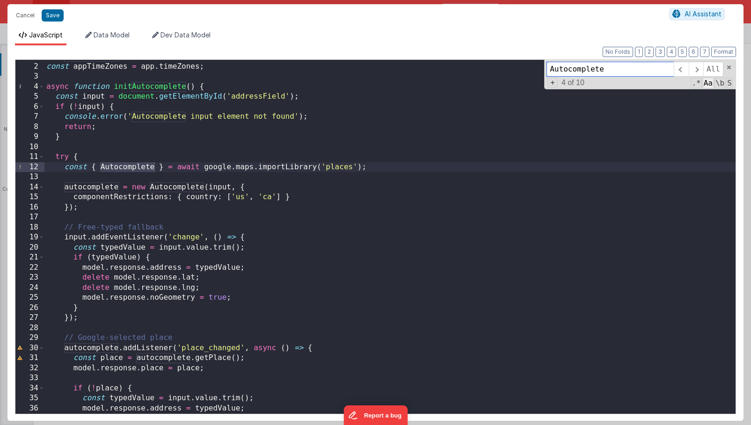
click at [704, 85] on span "Aa" at bounding box center [708, 83] width 11 height 11
click at [690, 69] on span at bounding box center [696, 69] width 15 height 15
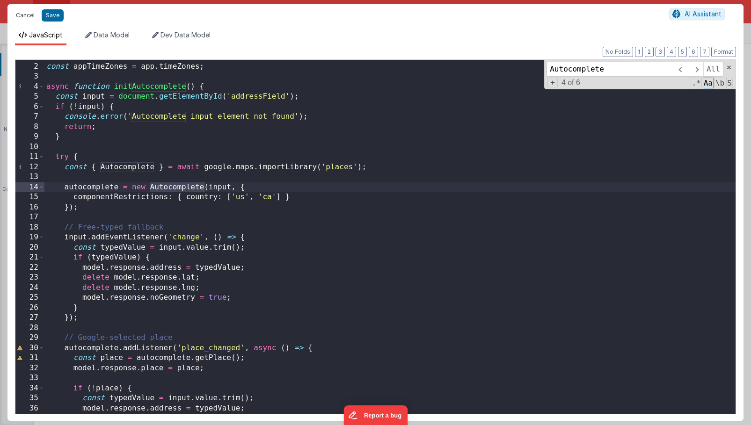
click at [29, 11] on button "Cancel" at bounding box center [25, 15] width 28 height 13
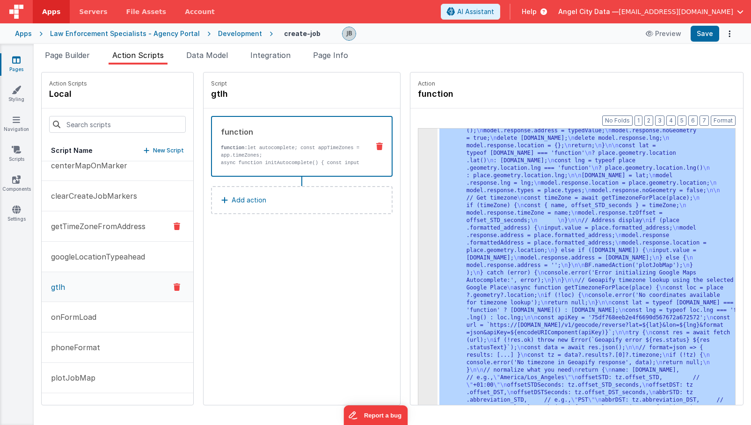
click at [102, 225] on p "getTimeZoneFromAddress" at bounding box center [95, 226] width 100 height 11
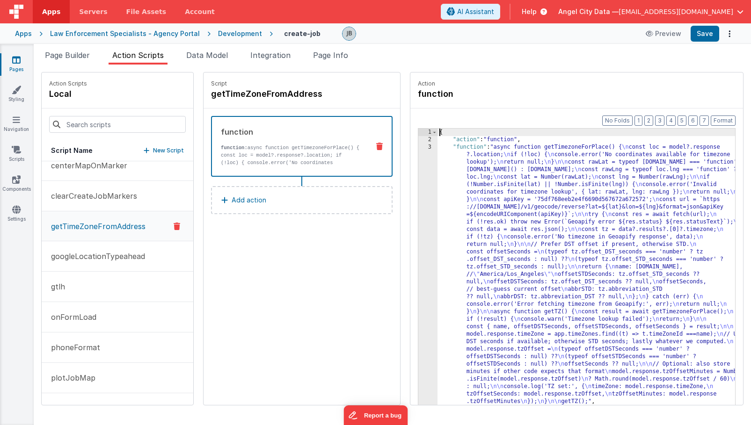
click at [418, 194] on div "3" at bounding box center [427, 275] width 19 height 262
click at [418, 190] on div "3" at bounding box center [427, 275] width 19 height 262
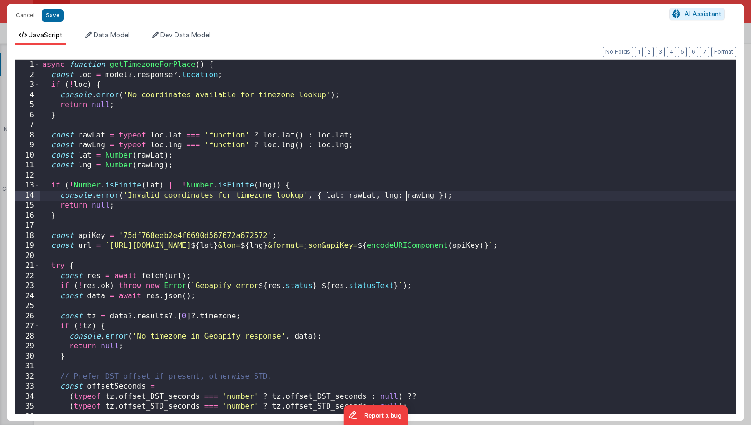
click at [404, 190] on div "async function getTimezoneForPlace ( ) { const loc = model ?. response ?. locat…" at bounding box center [387, 247] width 695 height 374
click at [362, 186] on div "async function getTimezoneForPlace ( ) { const loc = model ?. response ?. locat…" at bounding box center [387, 247] width 695 height 374
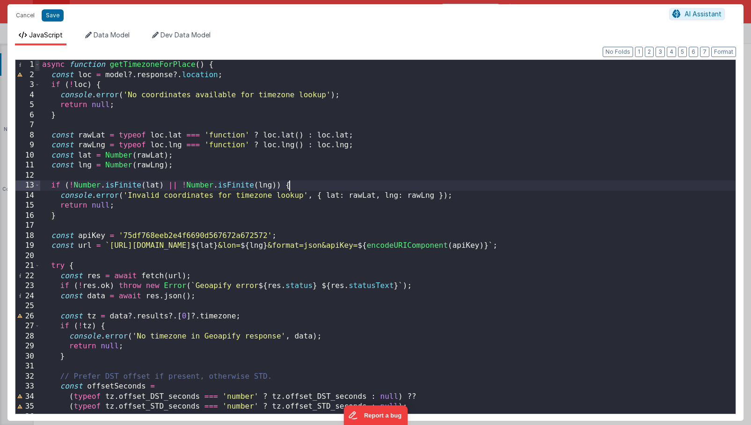
click at [39, 63] on span at bounding box center [37, 65] width 5 height 10
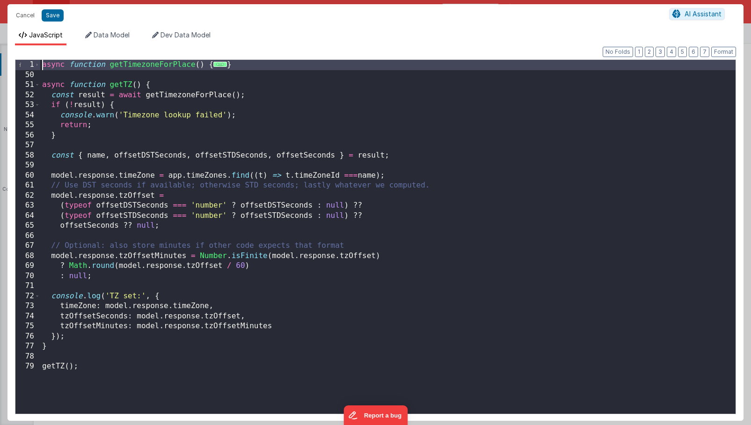
drag, startPoint x: 236, startPoint y: 72, endPoint x: 40, endPoint y: 73, distance: 196.0
click at [40, 73] on div "async function getTimezoneForPlace ( ) { ... } async function getTZ ( ) { const…" at bounding box center [387, 247] width 695 height 374
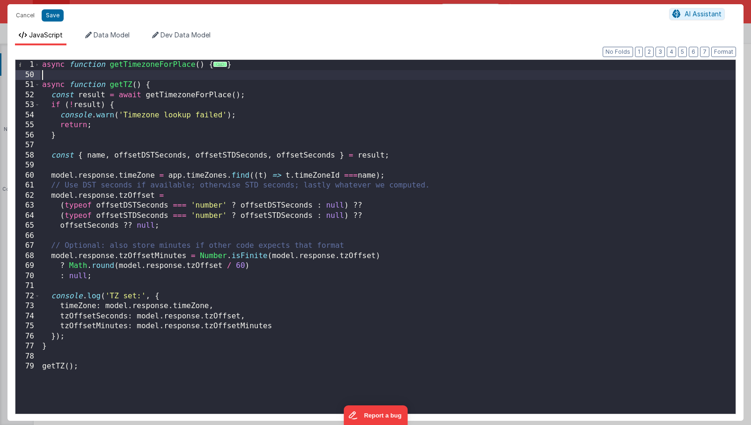
click at [218, 62] on span "..." at bounding box center [220, 64] width 14 height 5
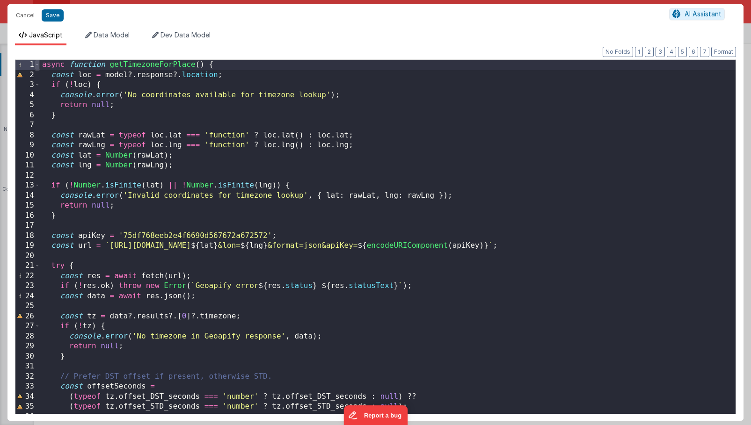
click at [38, 63] on span at bounding box center [37, 65] width 5 height 10
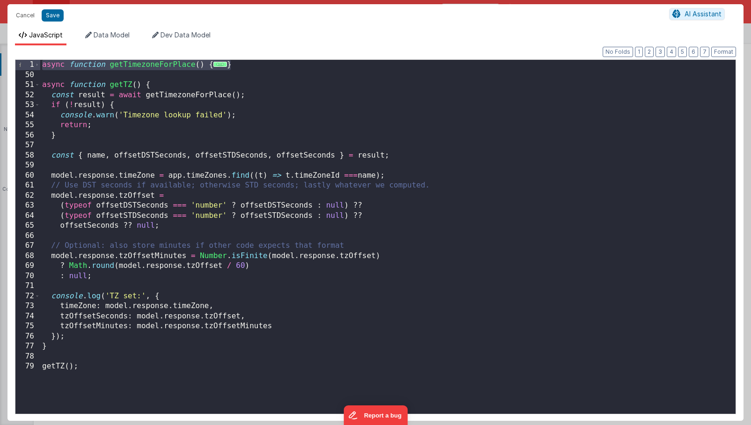
drag, startPoint x: 241, startPoint y: 67, endPoint x: 36, endPoint y: 56, distance: 204.7
click at [36, 56] on div "Format 7 6 5 4 3 2 1 No Folds 1 50 51 52 53 54 55 56 57 58 59 60 61 62 63 64 65…" at bounding box center [375, 233] width 721 height 361
